Goal: Browse casually

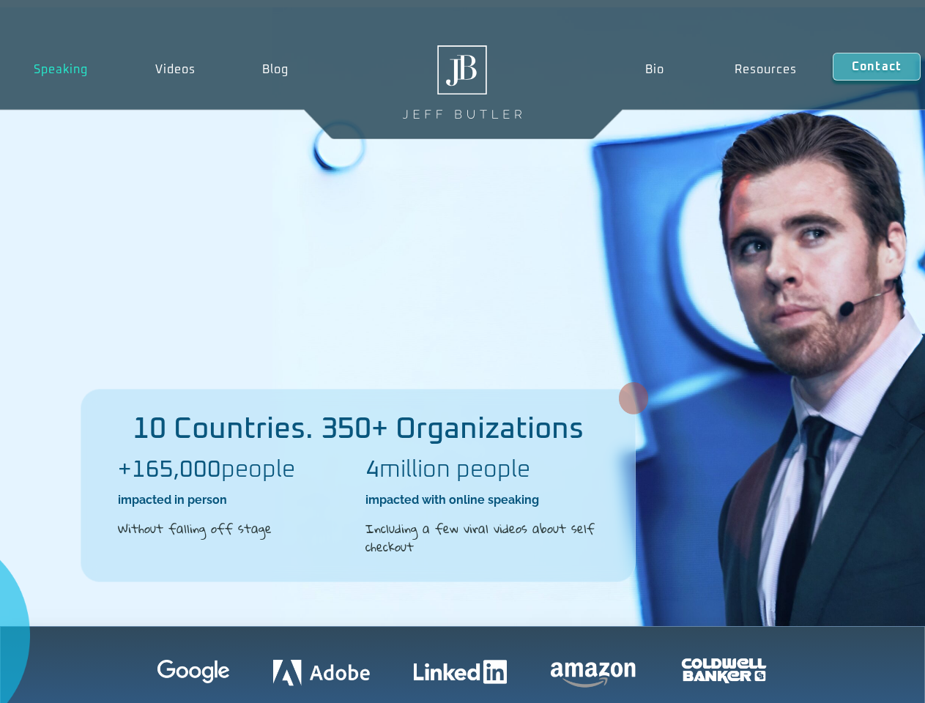
click at [462, 352] on div "10 Countries. 350+ Organizations +165,000 people impacted in person Without fal…" at bounding box center [462, 316] width 925 height 619
